Goal: Transaction & Acquisition: Purchase product/service

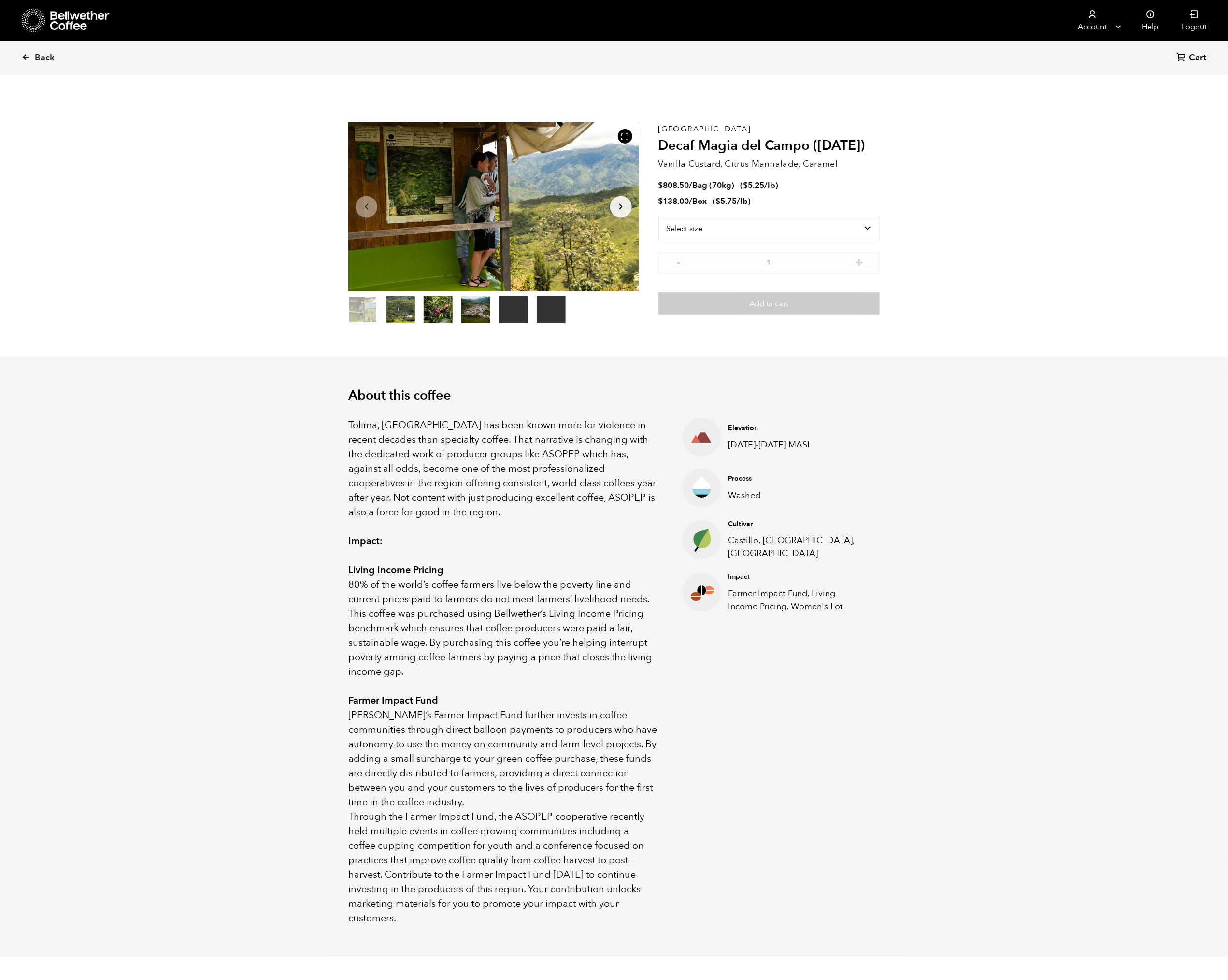
scroll to position [420, 514]
click at [788, 224] on select "Select size Bag (70kg) (154 lbs) Box (24 lbs)" at bounding box center [769, 229] width 221 height 23
select select "bag"
click at [658, 217] on select "Select size Bag (70kg) (154 lbs) Box (24 lbs)" at bounding box center [769, 229] width 221 height 23
click at [860, 247] on button "+" at bounding box center [859, 245] width 12 height 10
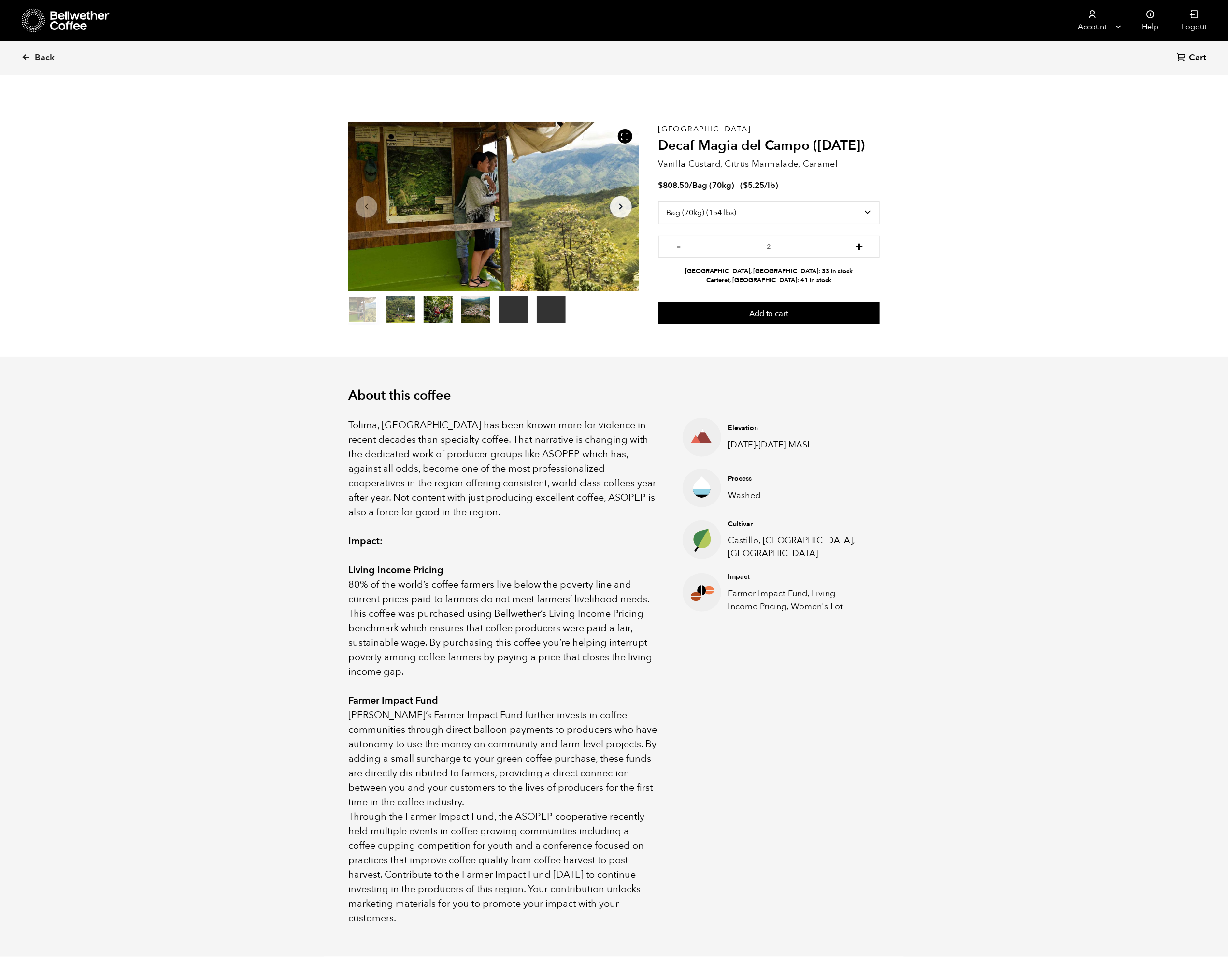
click at [860, 247] on button "+" at bounding box center [859, 245] width 12 height 10
type input "3"
click at [780, 317] on button "Add to cart" at bounding box center [769, 313] width 221 height 22
click at [28, 51] on link "Back" at bounding box center [51, 58] width 60 height 33
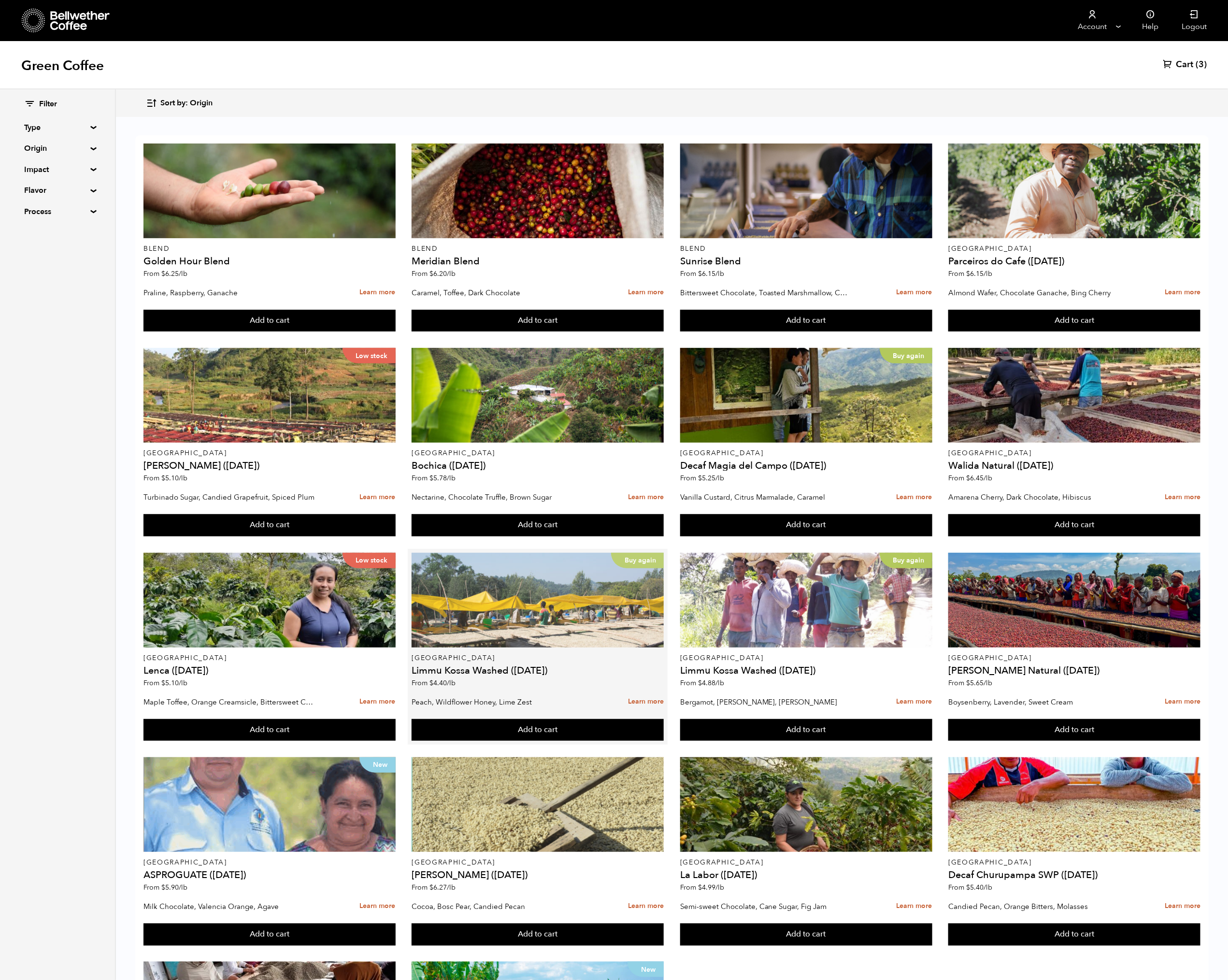
click at [564, 629] on div "Buy again" at bounding box center [538, 600] width 252 height 95
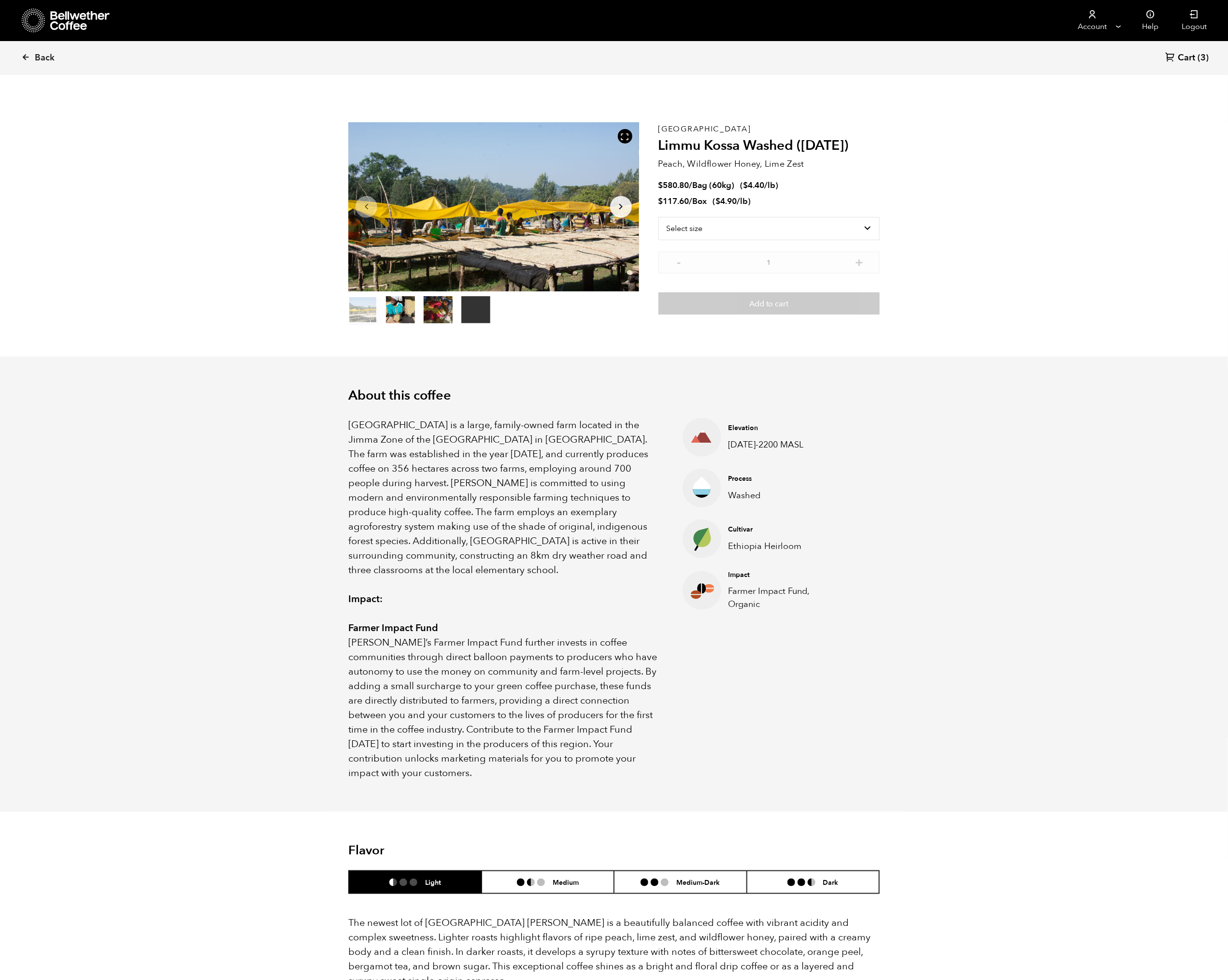
scroll to position [420, 514]
click at [768, 228] on select "Select size Bag (60kg) (132 lbs) Box (24 lbs)" at bounding box center [769, 229] width 221 height 23
select select "bag-3"
click at [658, 217] on select "Select size Bag (60kg) (132 lbs) Box (24 lbs)" at bounding box center [769, 229] width 221 height 23
click at [861, 246] on button "+" at bounding box center [859, 245] width 12 height 10
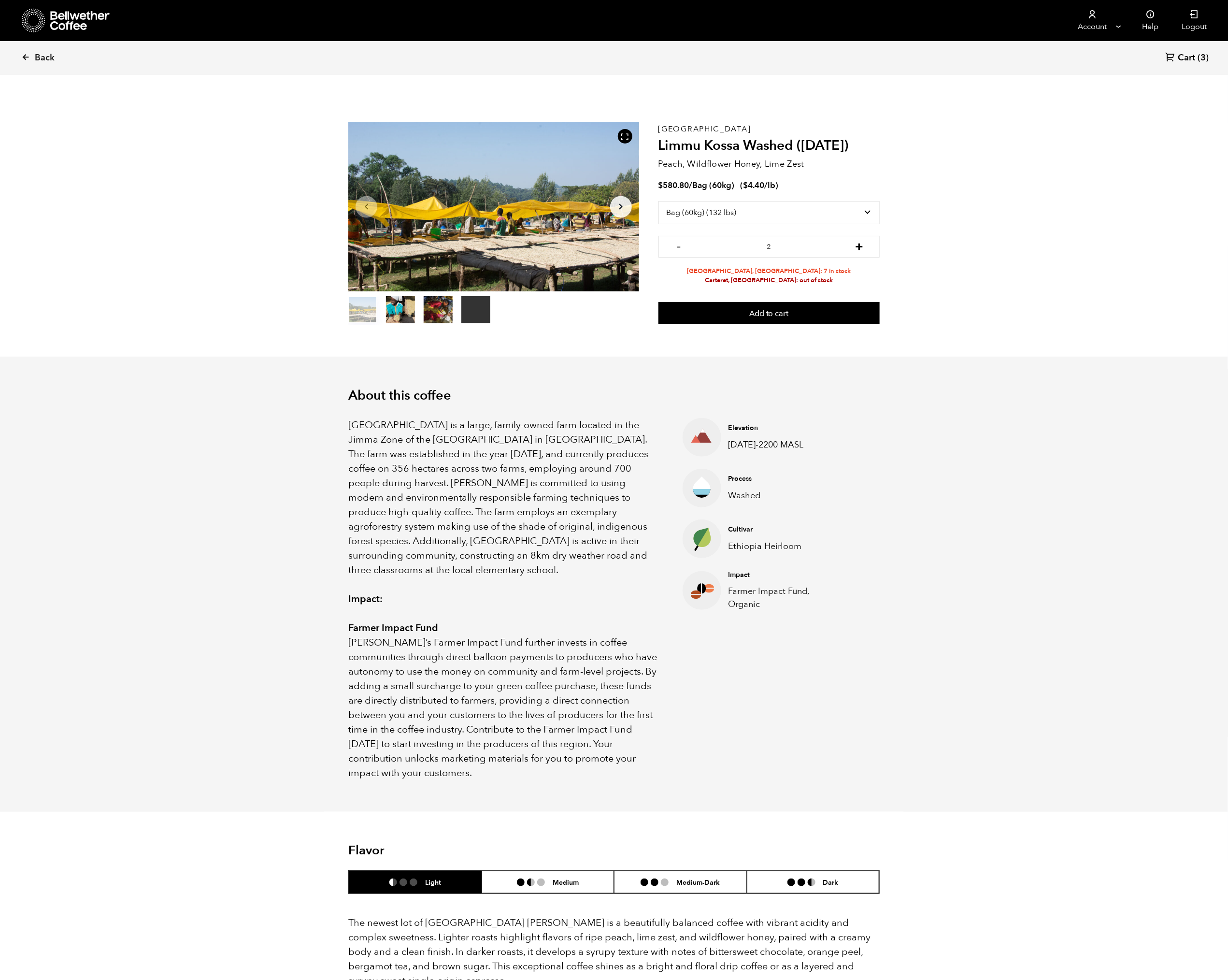
click at [861, 246] on button "+" at bounding box center [859, 245] width 12 height 10
click at [860, 246] on button "+" at bounding box center [859, 245] width 12 height 10
type input "6"
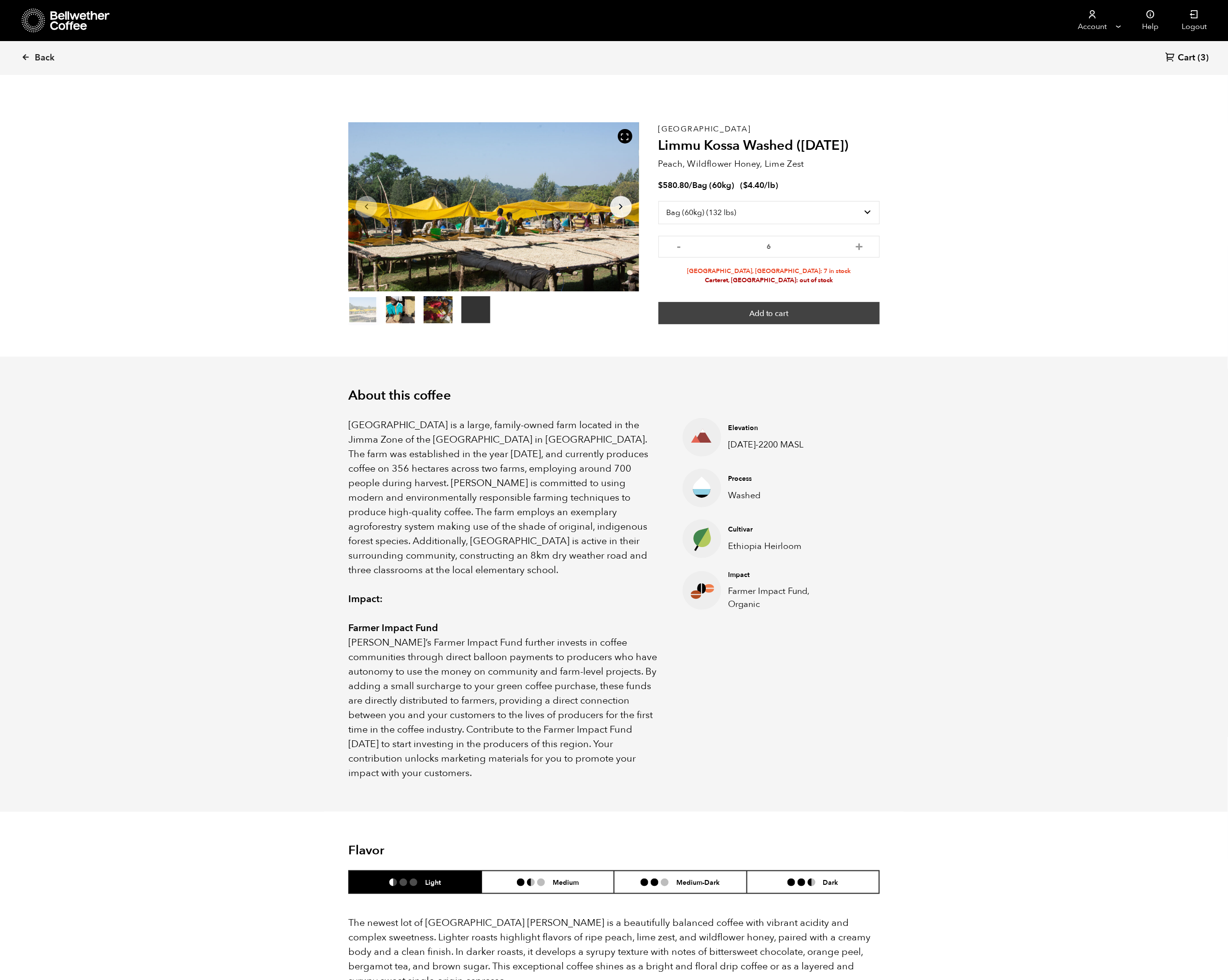
click at [788, 311] on button "Add to cart" at bounding box center [769, 313] width 221 height 22
click at [751, 14] on link "View cart" at bounding box center [735, 19] width 58 height 20
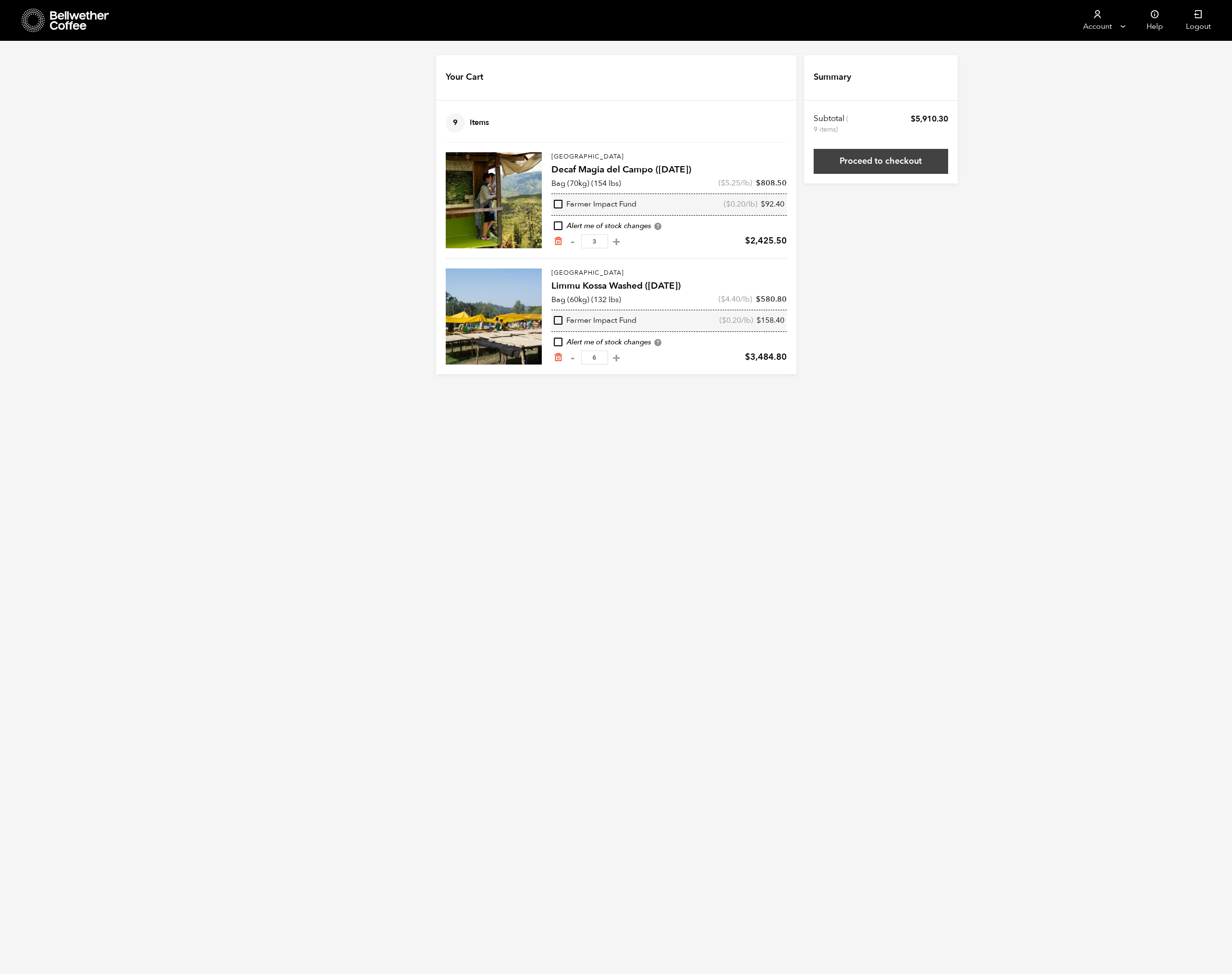
click at [886, 164] on link "Proceed to checkout" at bounding box center [881, 162] width 135 height 25
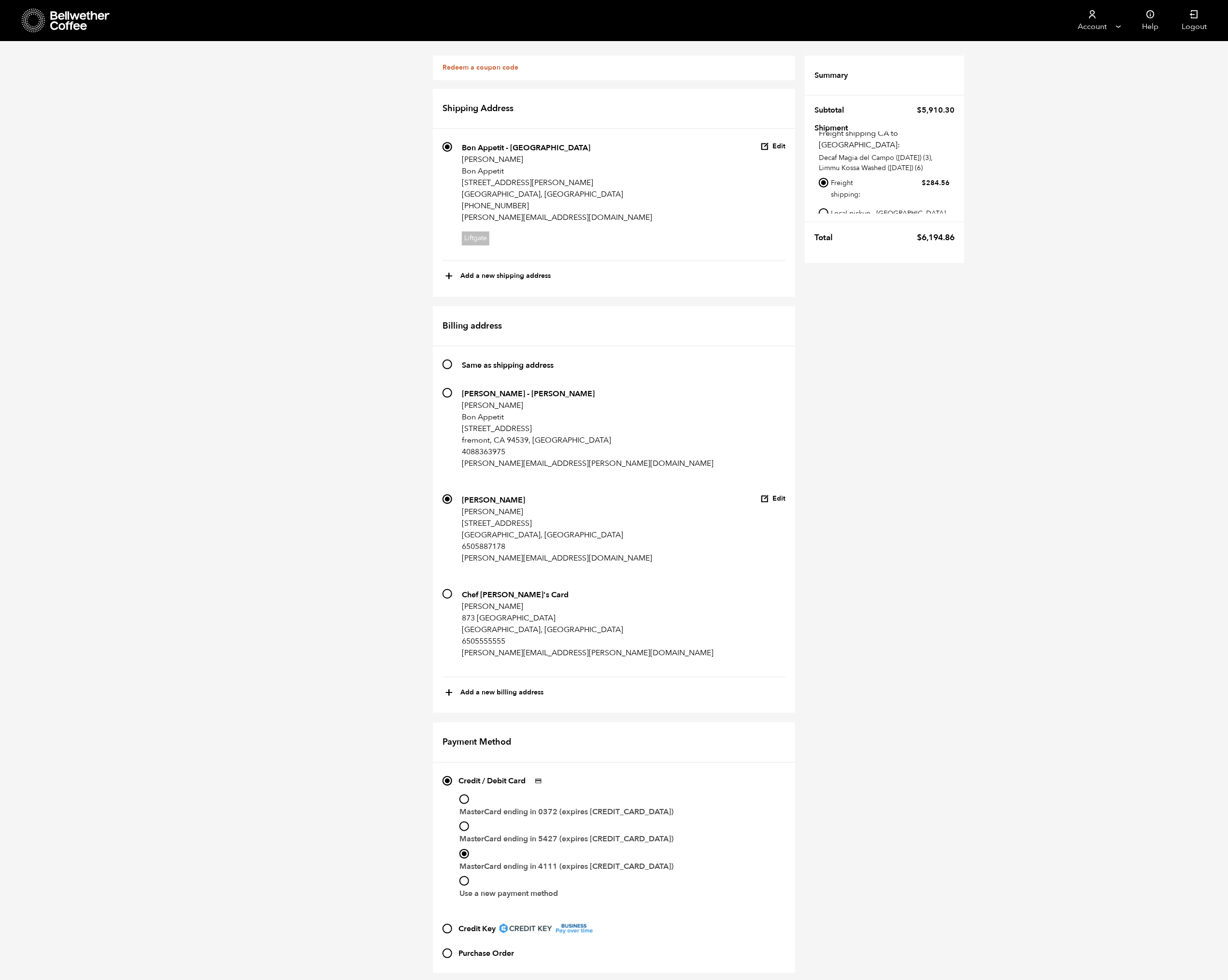
scroll to position [309, 0]
click at [478, 946] on label "Purchase Order" at bounding box center [486, 954] width 56 height 16
click at [452, 949] on input "Purchase Order" at bounding box center [447, 954] width 10 height 10
radio input "true"
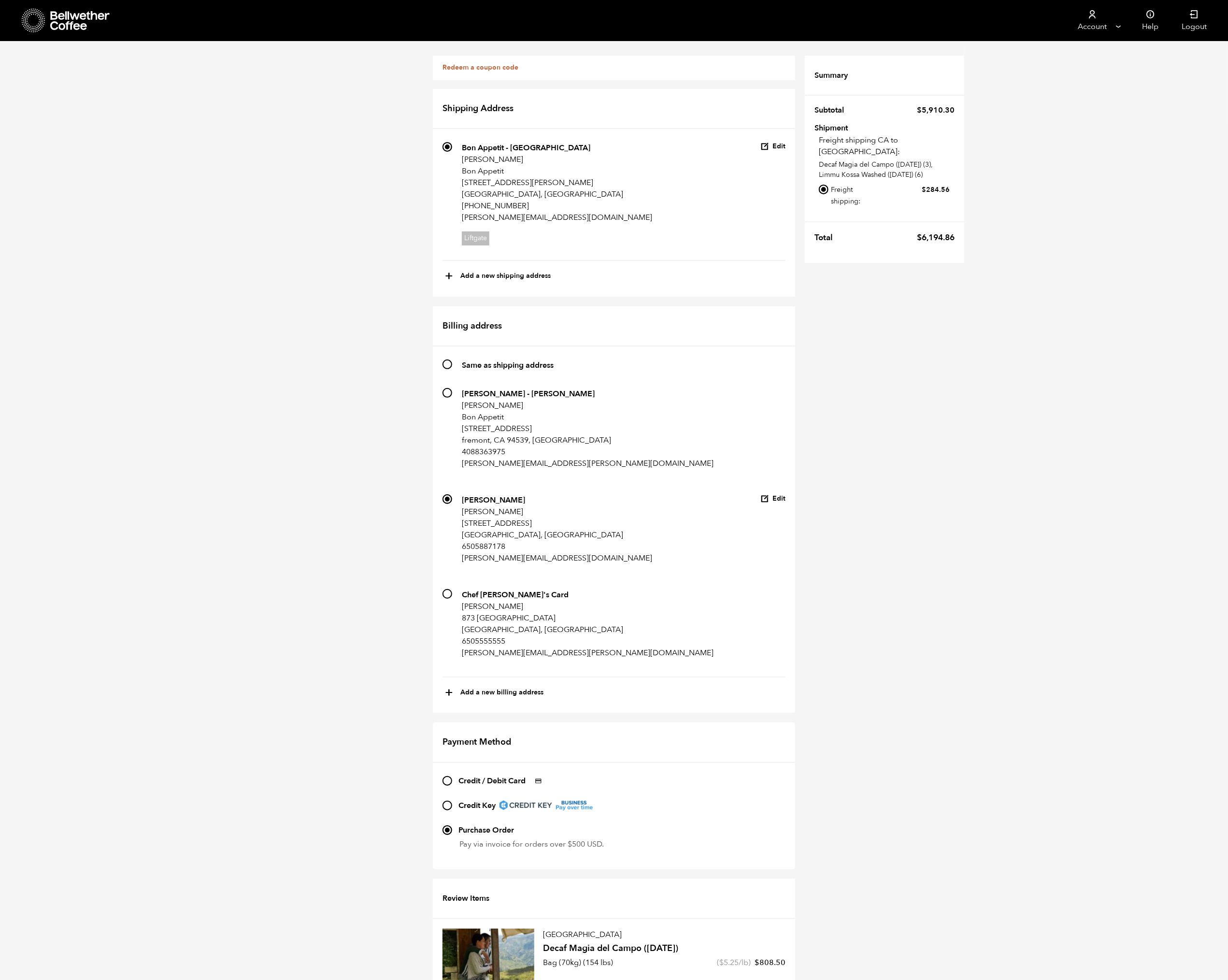
scroll to position [0, 0]
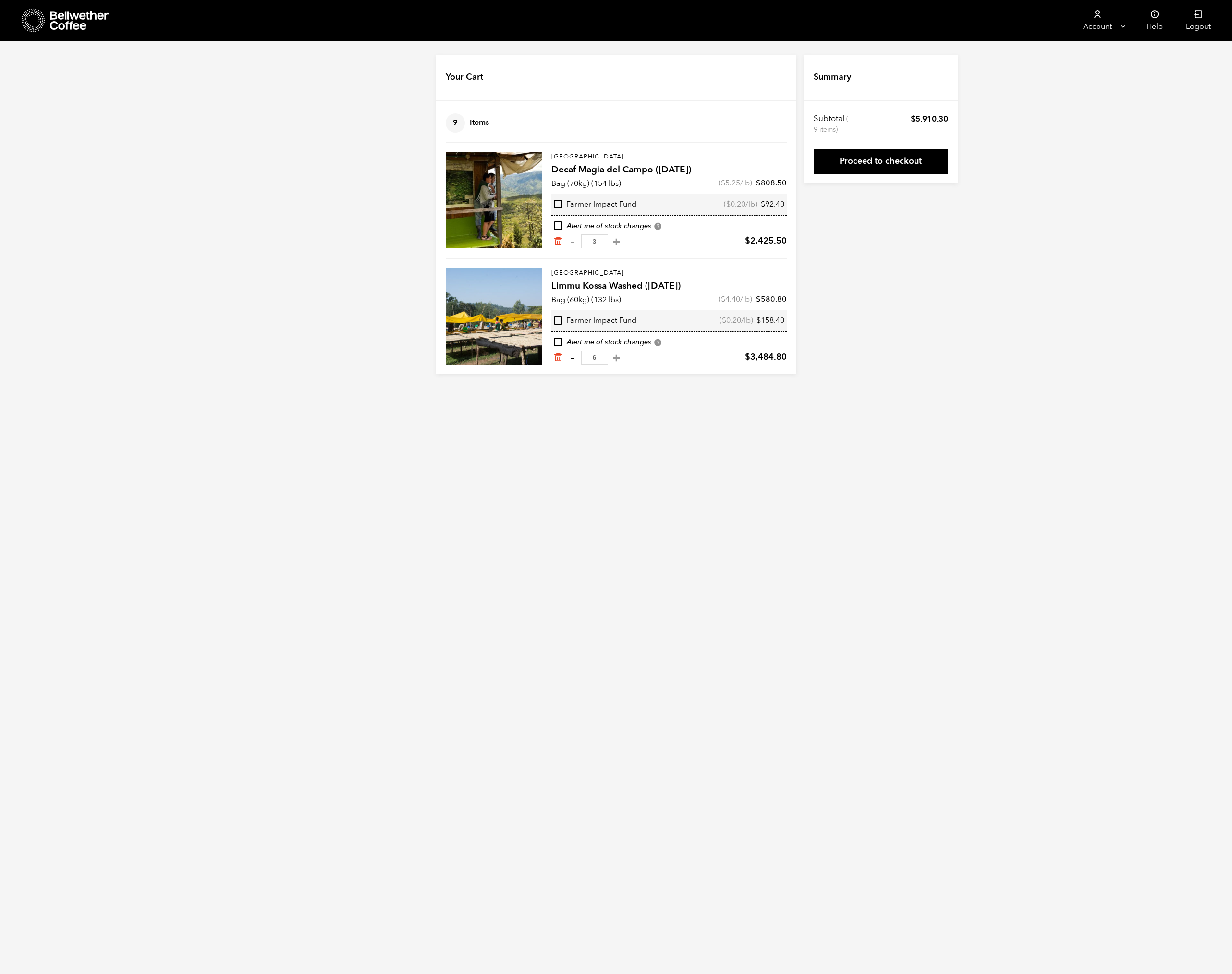
click at [576, 358] on button "-" at bounding box center [573, 358] width 12 height 10
type input "5"
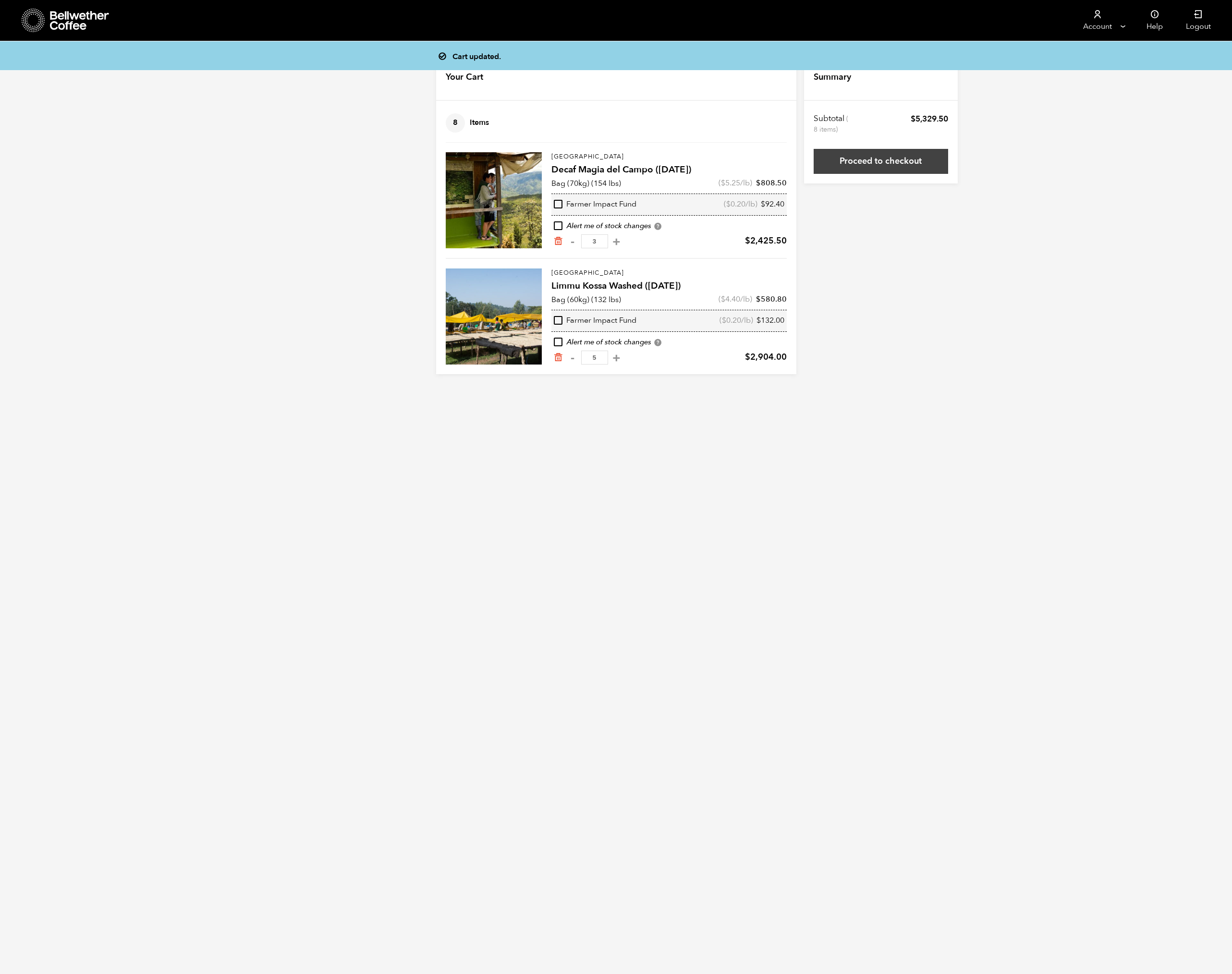
click at [865, 163] on link "Proceed to checkout" at bounding box center [881, 162] width 135 height 25
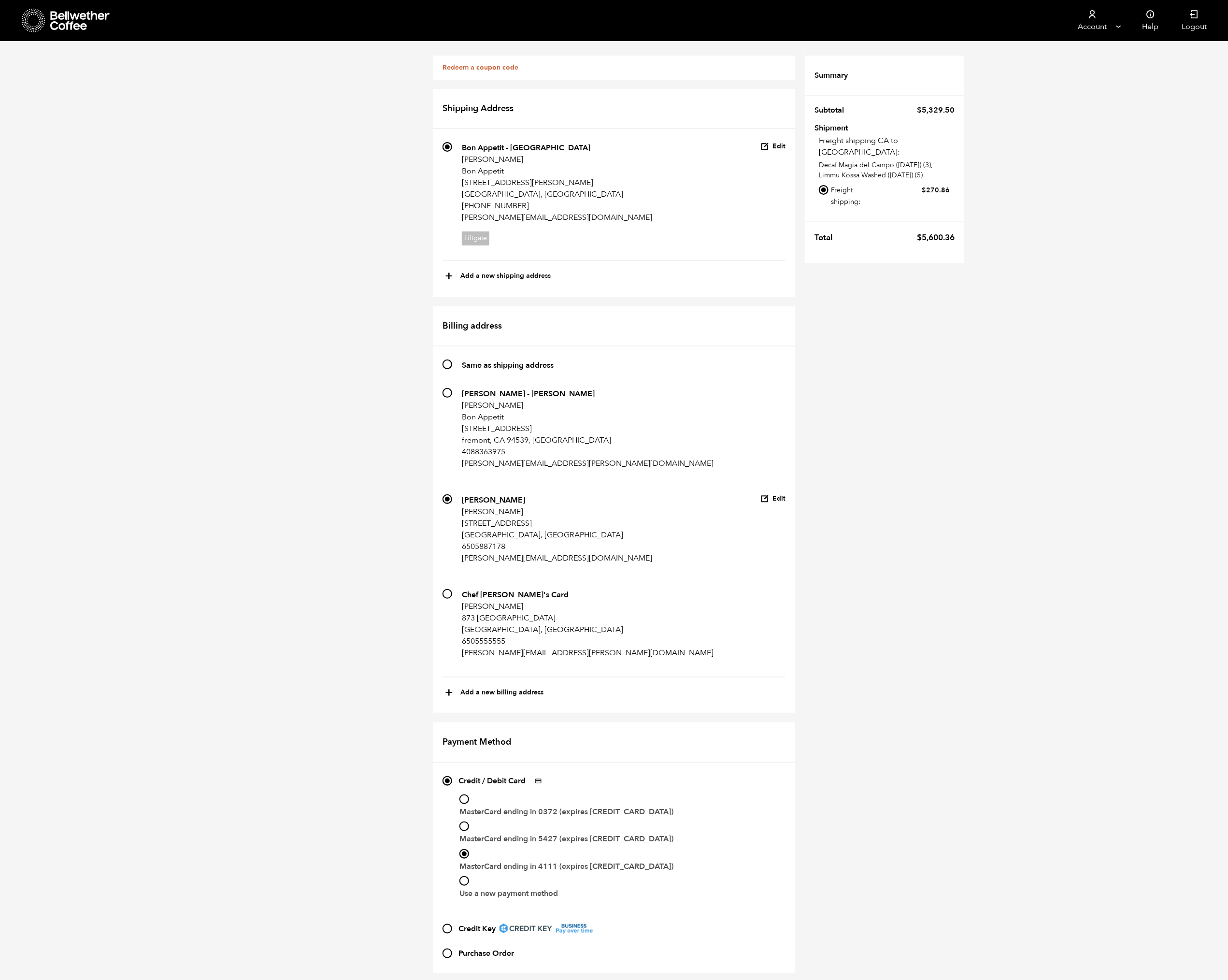
scroll to position [202, 0]
click at [449, 946] on div "Purchase Order" at bounding box center [614, 954] width 343 height 16
click at [447, 949] on input "Purchase Order" at bounding box center [447, 954] width 10 height 10
radio input "true"
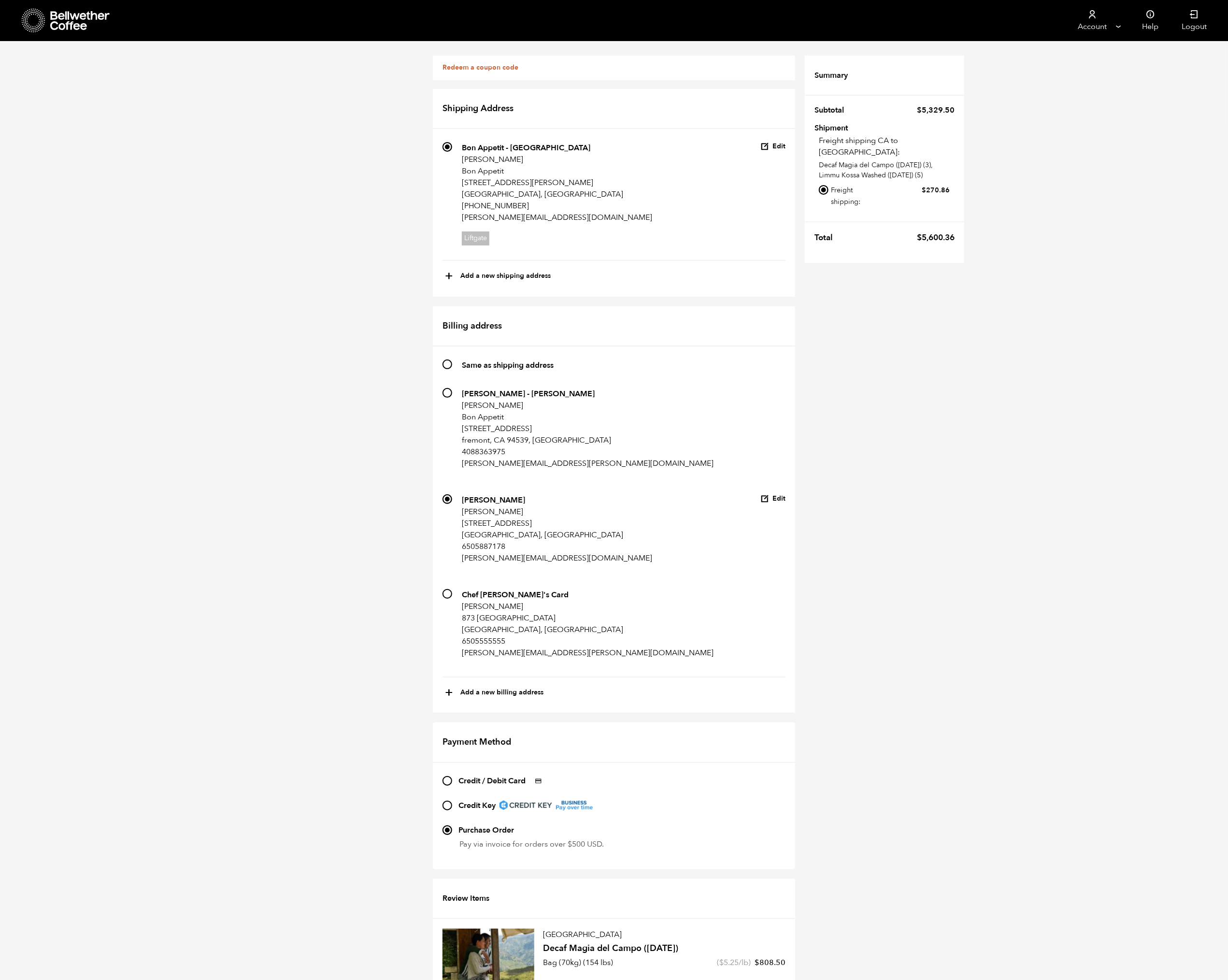
scroll to position [0, 0]
click at [778, 498] on button "Edit" at bounding box center [773, 498] width 25 height 9
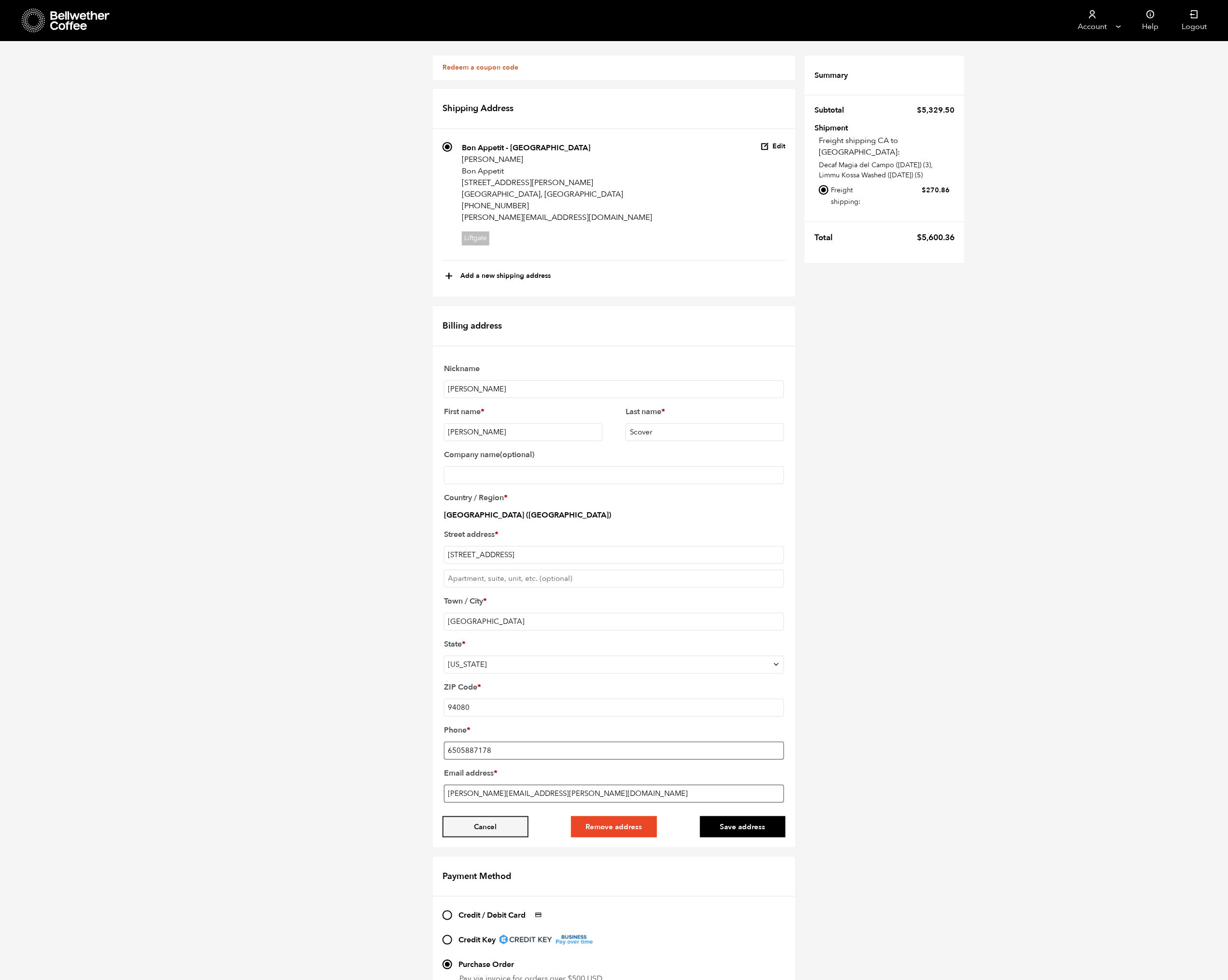
click at [500, 838] on button "Cancel" at bounding box center [485, 826] width 86 height 21
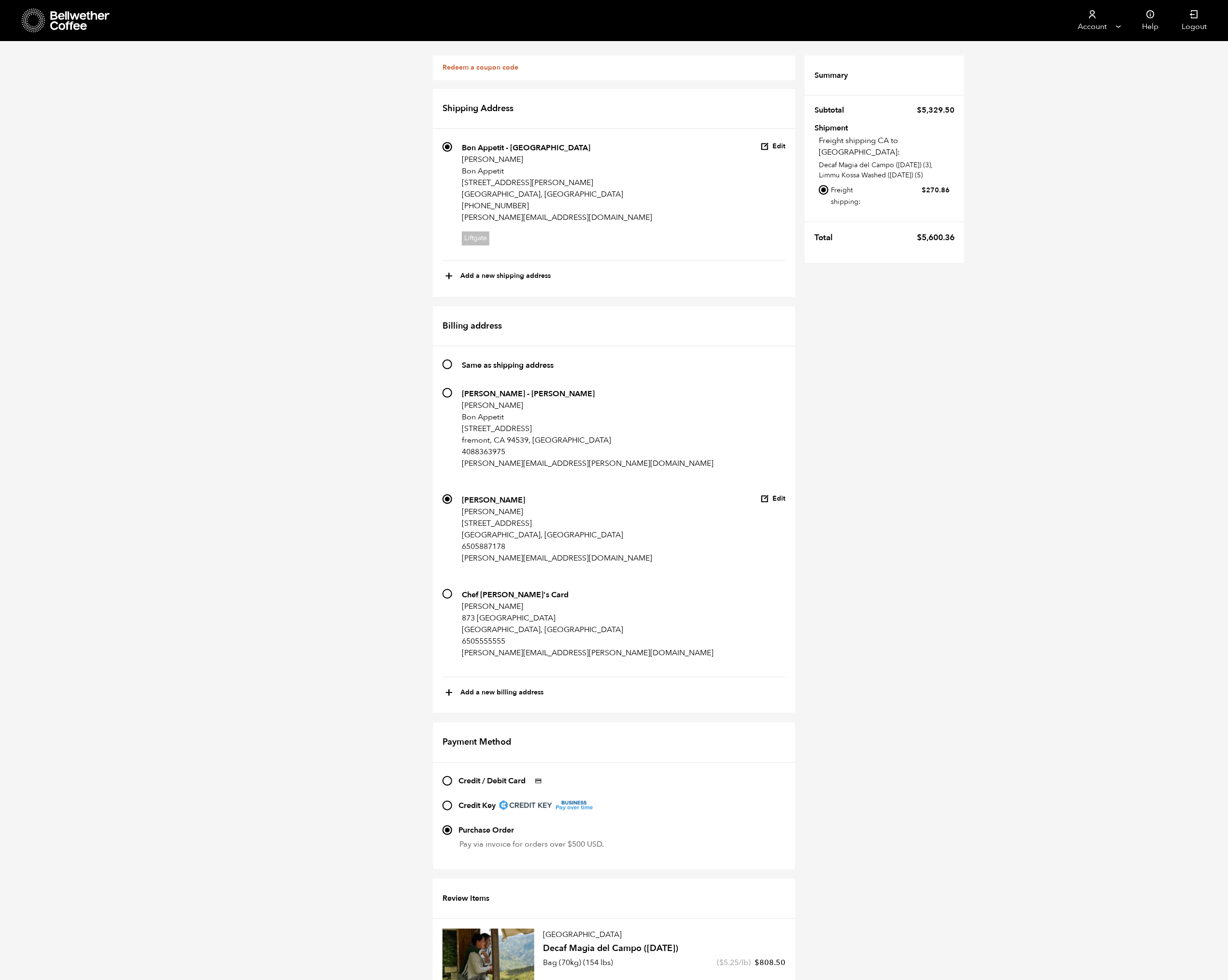
click at [618, 434] on li "22 Custer - brian Brian Anderson Bon Appetit 191 Mackintosh St fremont, CA 9453…" at bounding box center [614, 437] width 343 height 99
click at [444, 393] on input "22 Custer - brian Brian Anderson Bon Appetit 191 Mackintosh St fremont, CA 9453…" at bounding box center [447, 393] width 10 height 10
radio input "true"
click at [777, 390] on button "Edit" at bounding box center [773, 392] width 25 height 9
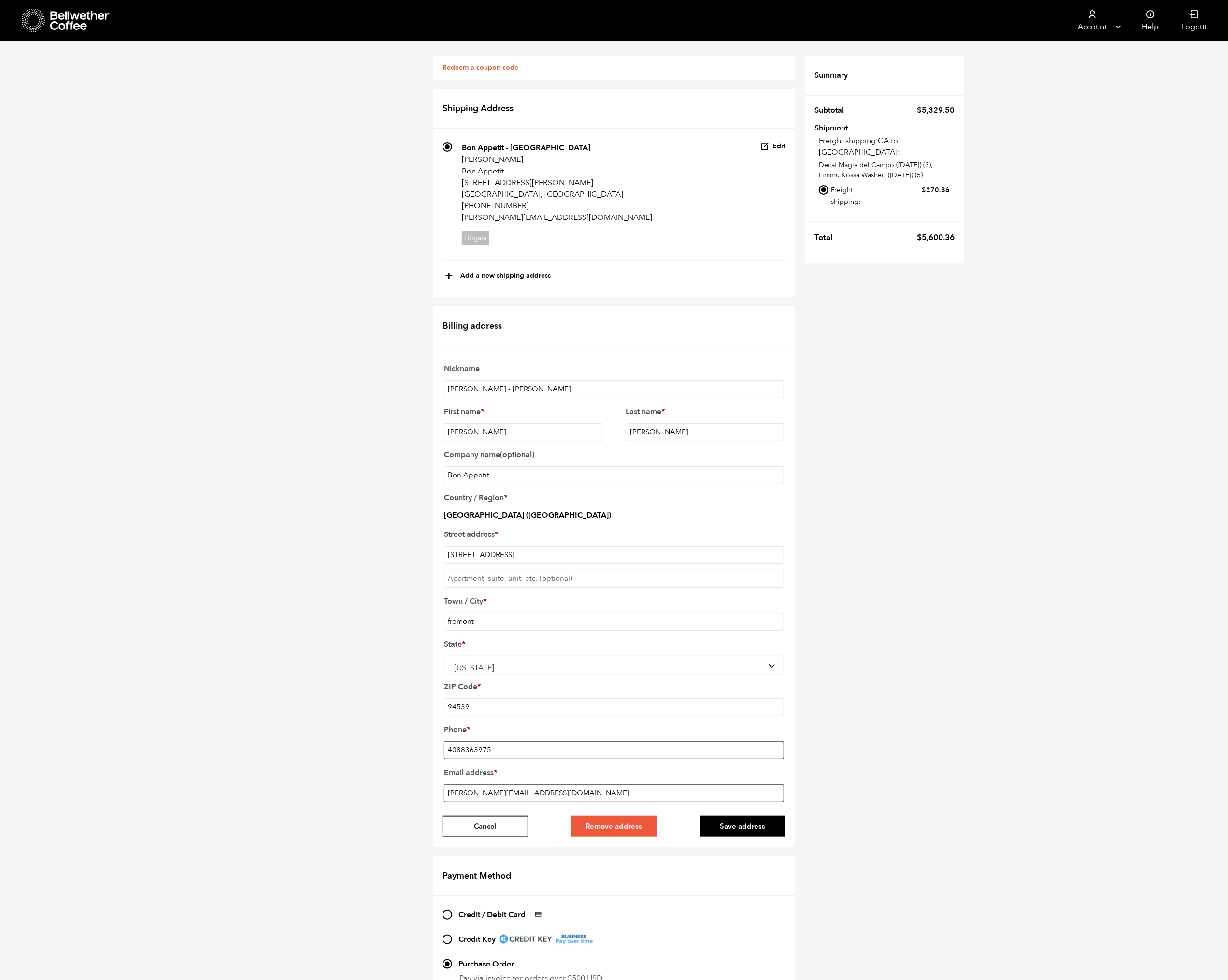
click at [603, 837] on button "Remove address" at bounding box center [613, 826] width 86 height 21
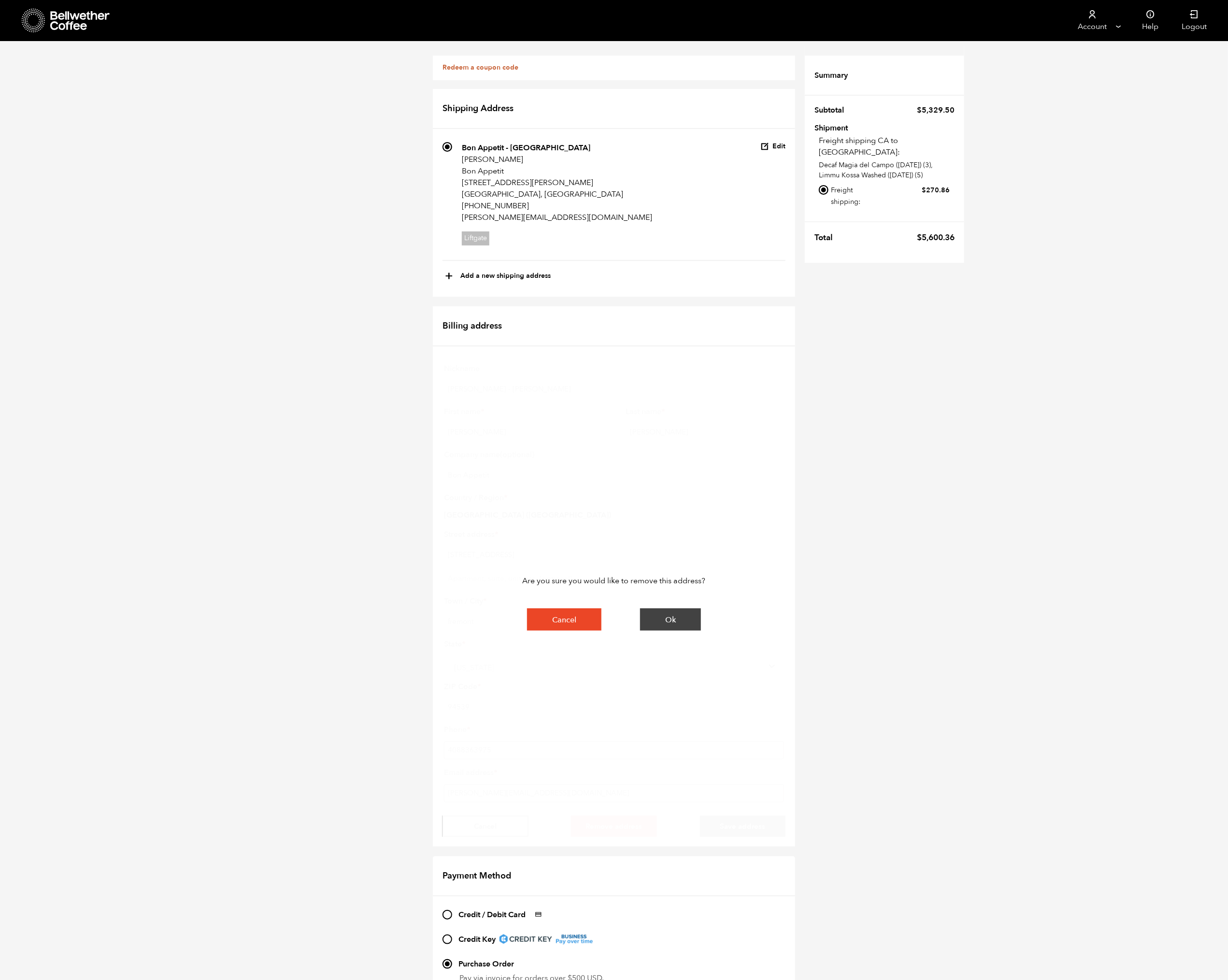
click at [680, 621] on button "Ok" at bounding box center [671, 620] width 61 height 22
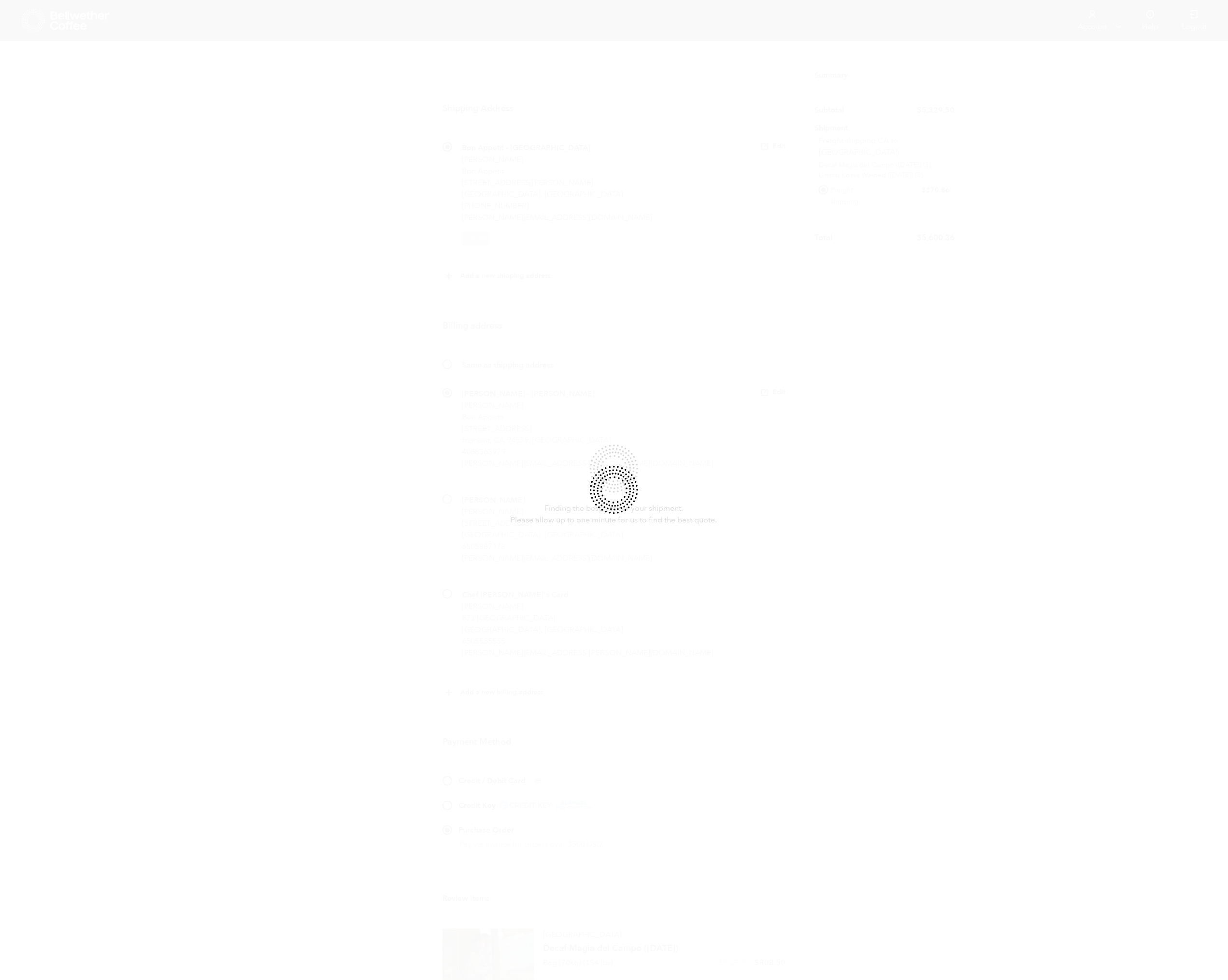
radio input "true"
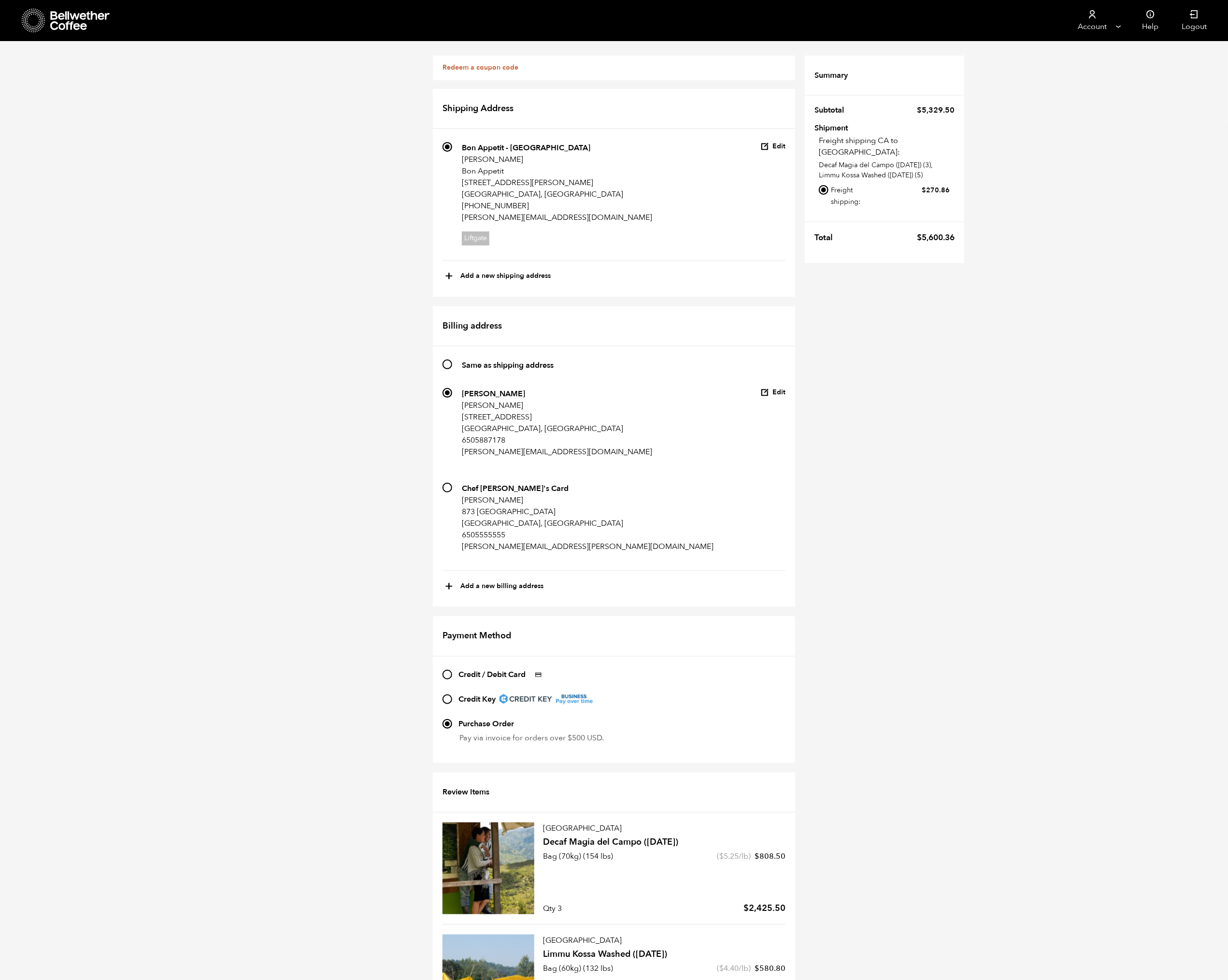
scroll to position [46, 0]
click at [449, 670] on input "Credit / Debit Card" at bounding box center [447, 675] width 10 height 10
radio input "true"
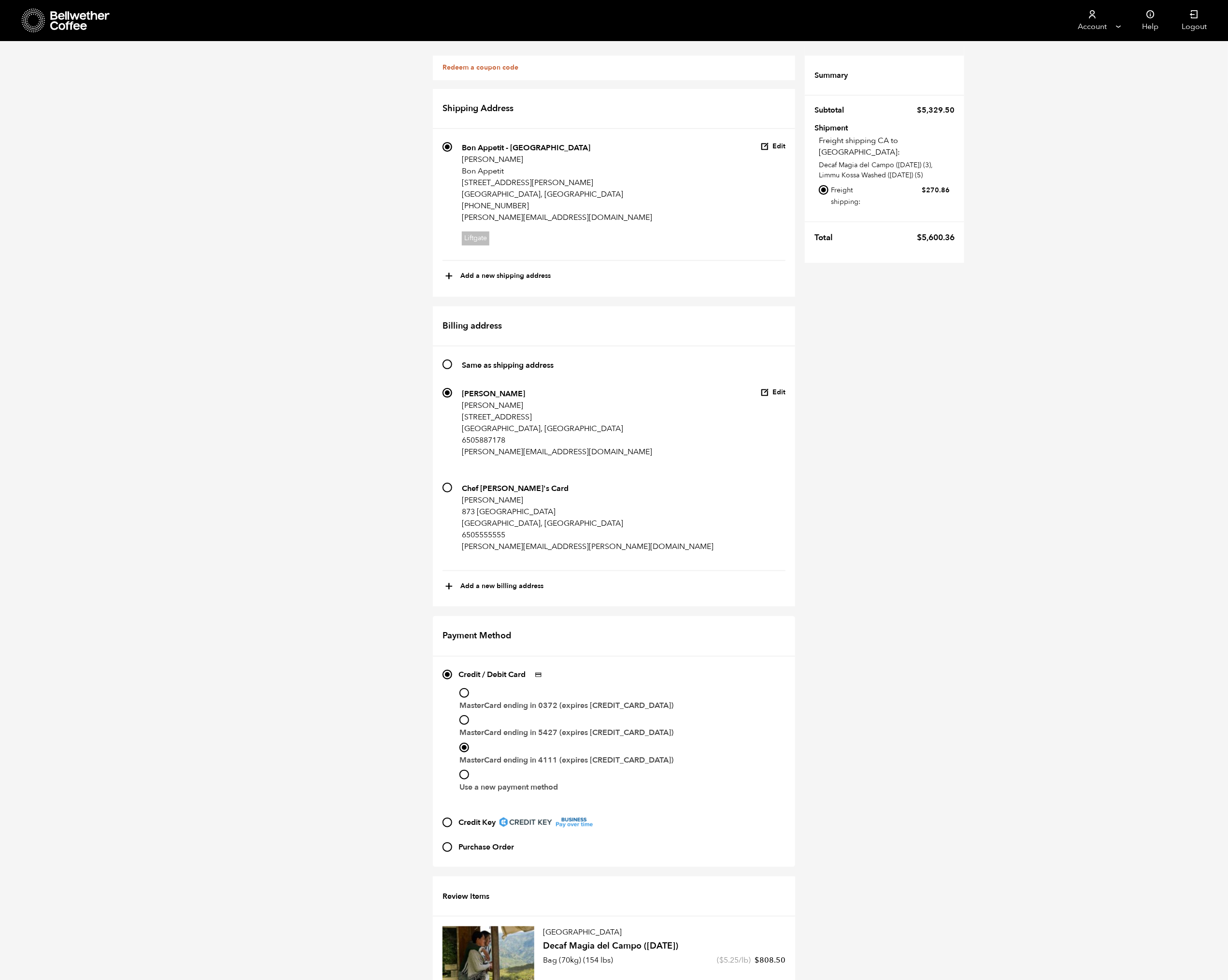
click at [464, 716] on input "MasterCard ending in 5427 (expires 10/25)" at bounding box center [464, 720] width 10 height 10
radio input "true"
click at [466, 689] on input "MasterCard ending in 0372 (expires 10/25)" at bounding box center [464, 693] width 10 height 10
radio input "true"
click at [449, 843] on input "Purchase Order" at bounding box center [447, 847] width 10 height 10
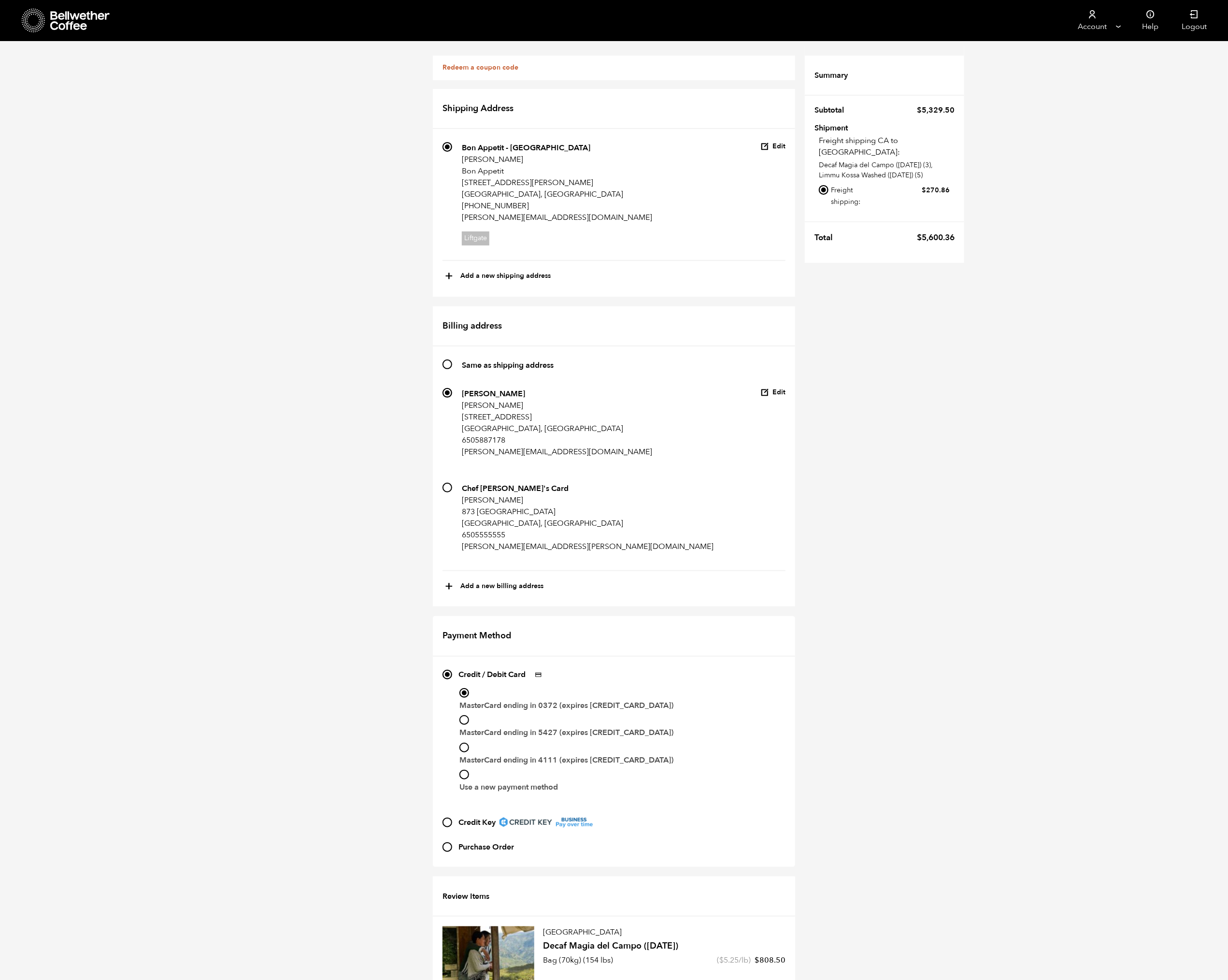
radio input "true"
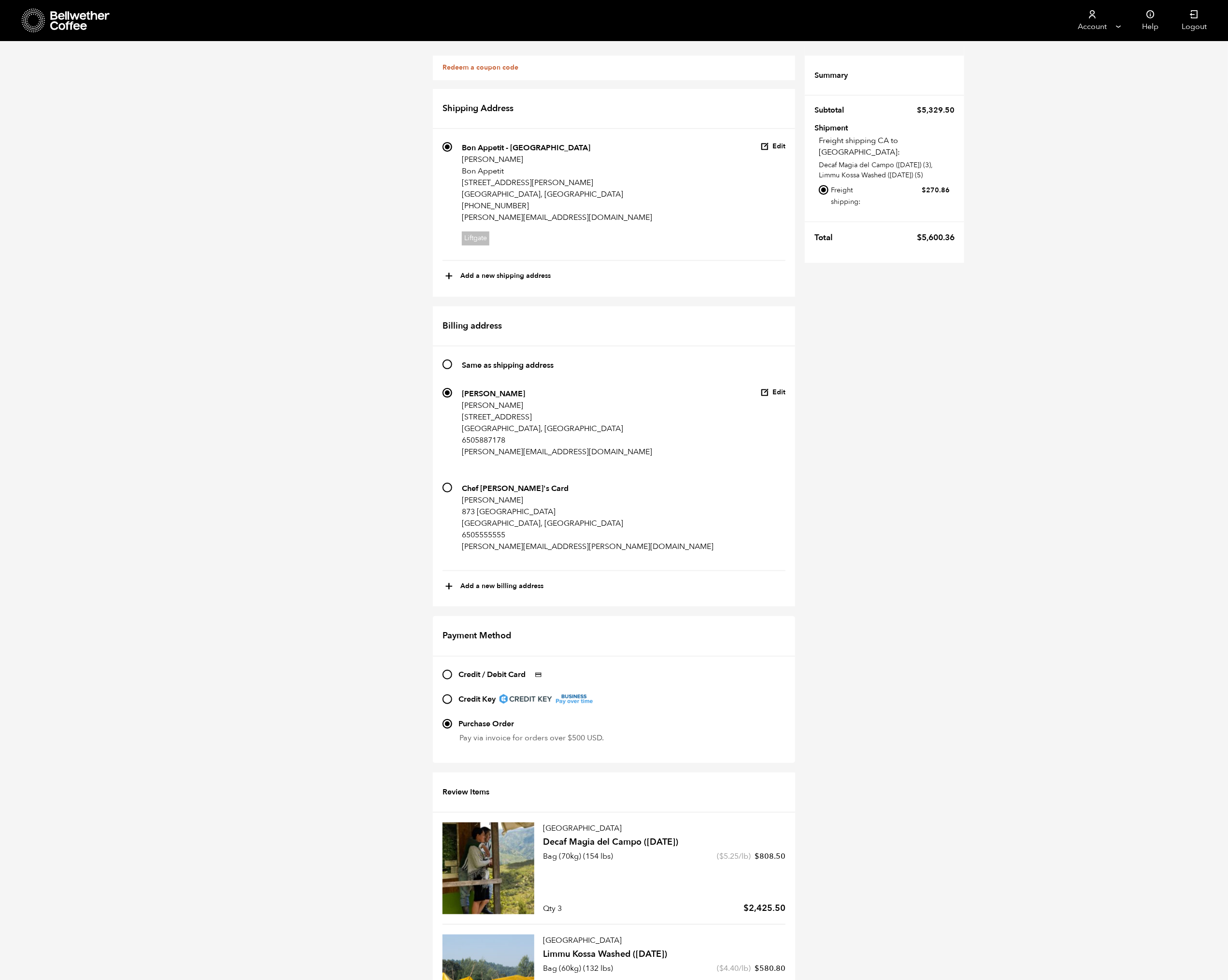
scroll to position [98, 0]
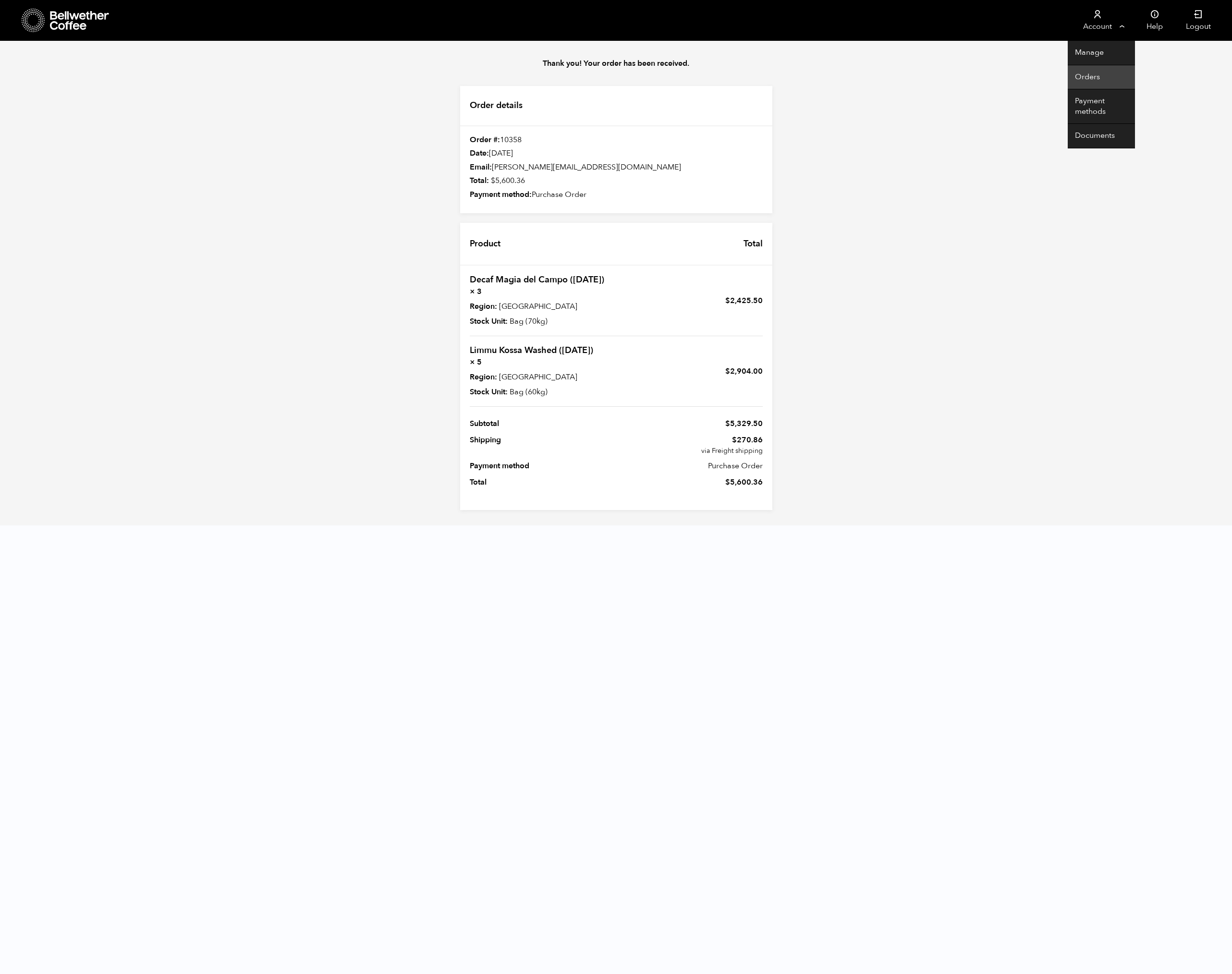
click at [1097, 78] on link "Orders" at bounding box center [1101, 77] width 67 height 24
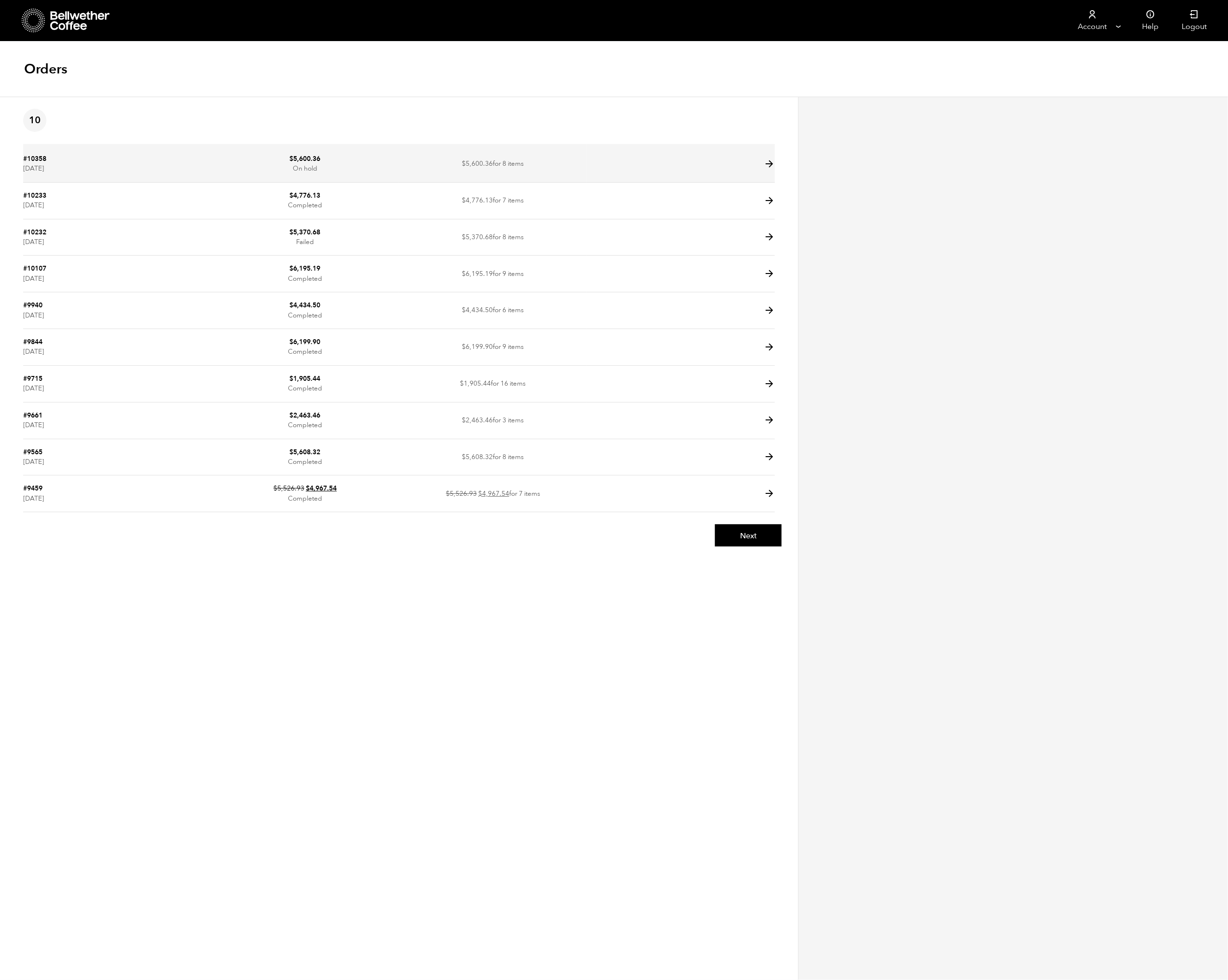
click at [392, 167] on td "$ 5,600.36 On hold" at bounding box center [305, 164] width 188 height 37
click at [772, 163] on icon at bounding box center [769, 164] width 11 height 11
